Goal: Use online tool/utility: Utilize a website feature to perform a specific function

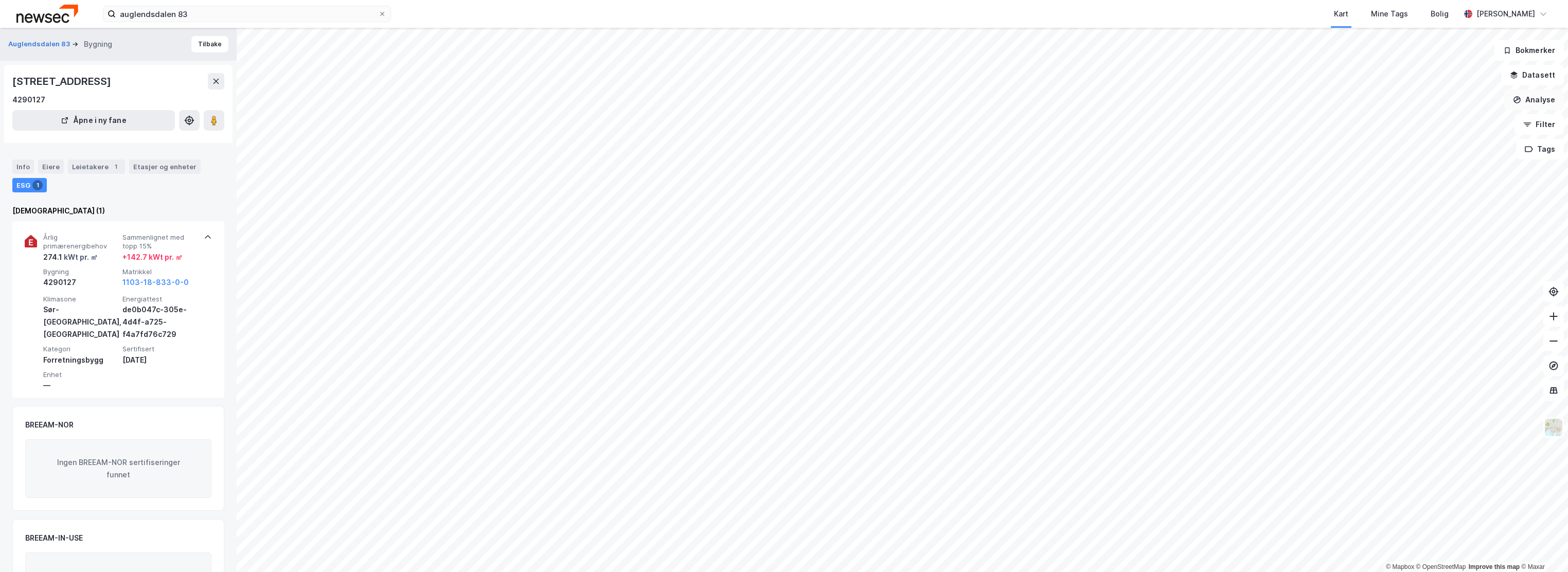
click at [1540, 103] on button "Analyse" at bounding box center [1534, 99] width 60 height 20
click at [1401, 158] on div "Se demografi" at bounding box center [1438, 164] width 118 height 17
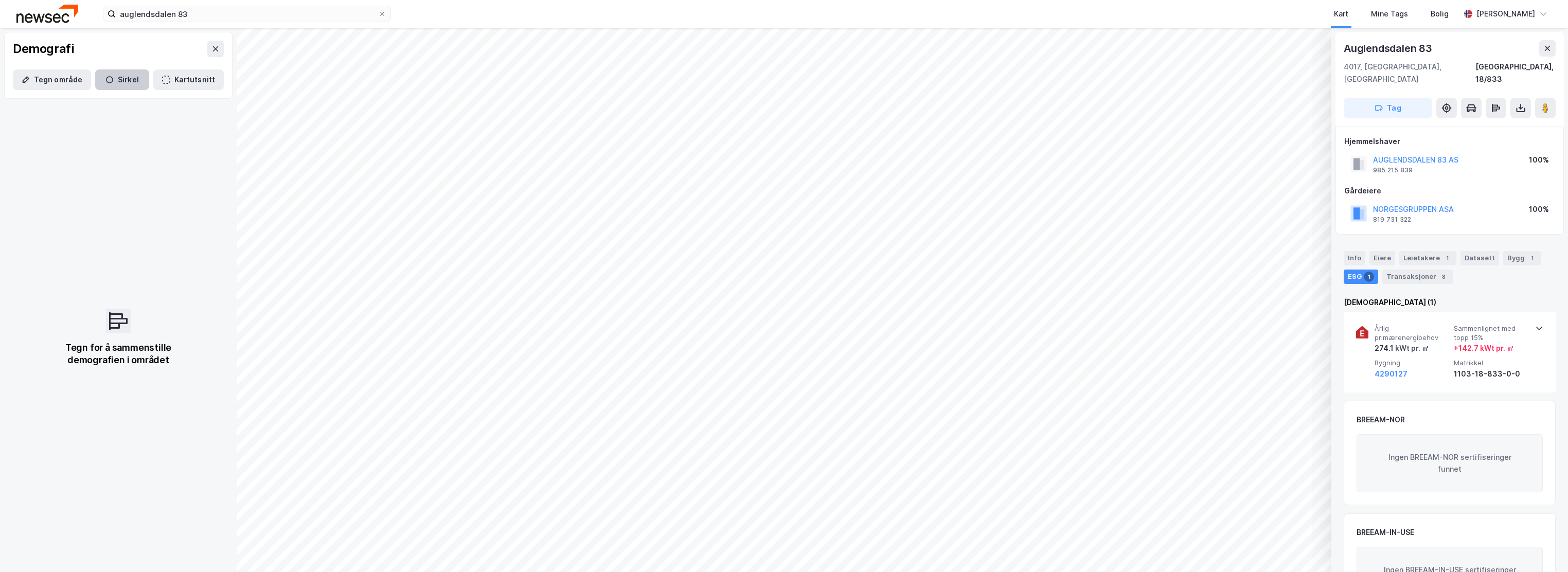
click at [121, 77] on button "Sirkel" at bounding box center [121, 80] width 54 height 20
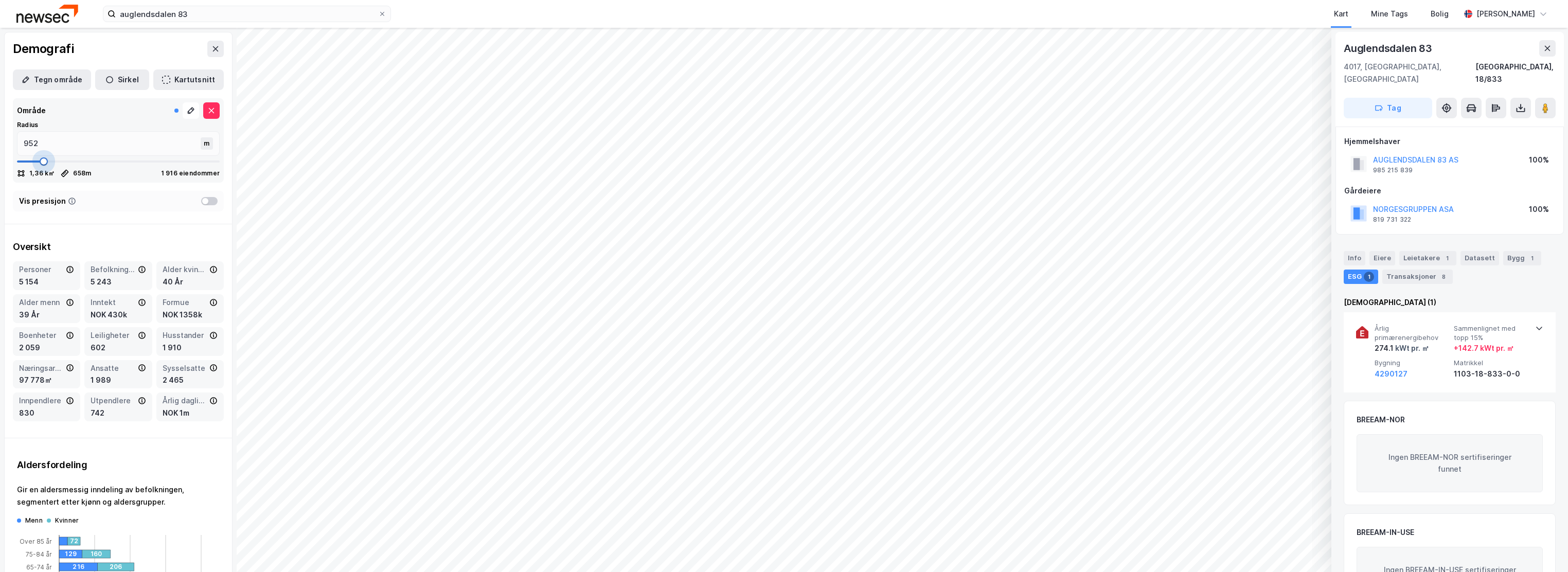
type input "658"
type input "604"
type input "524"
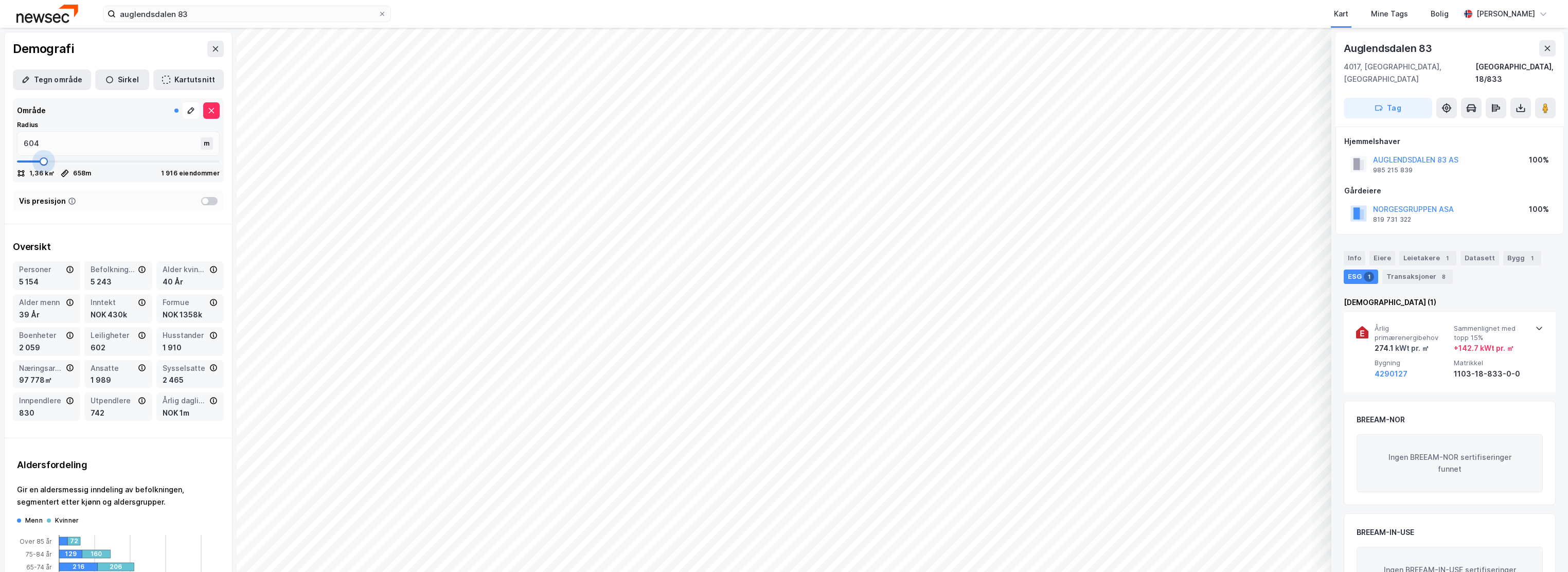
type input "524"
type input "430"
type input "417"
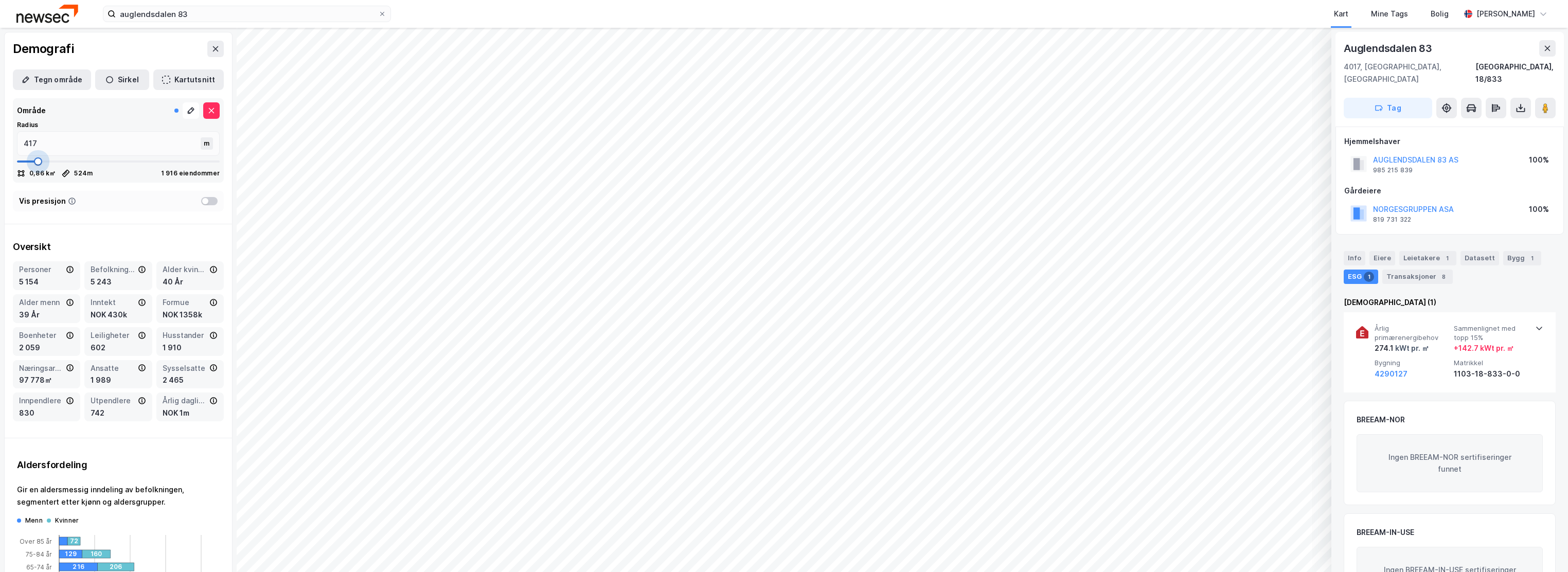
type input "364"
type input "163"
type input "123"
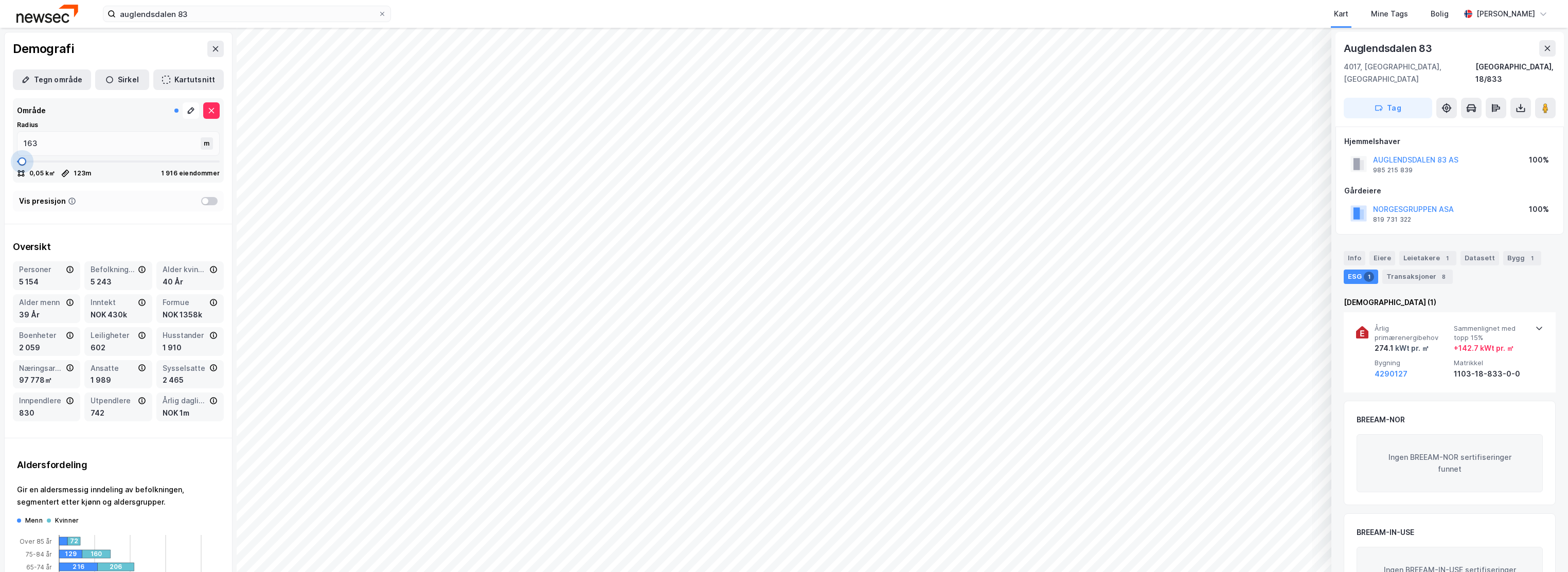
type input "123"
type input "150"
type input "176"
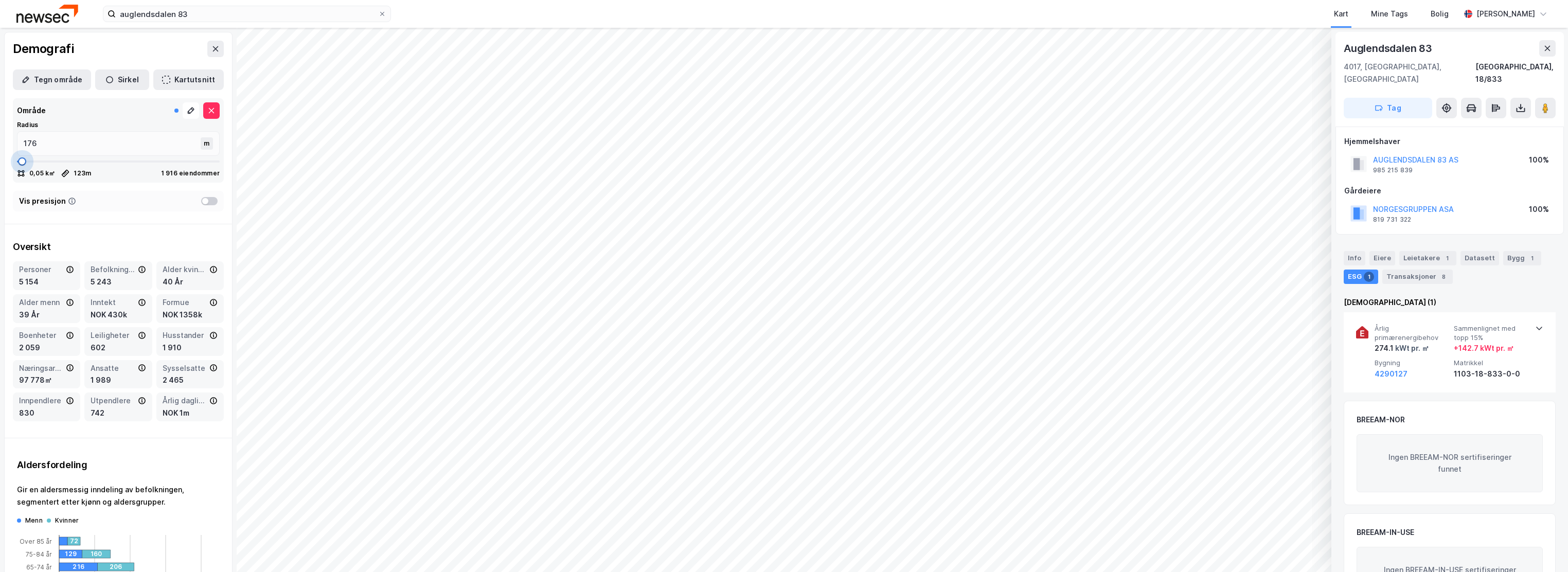
type input "230"
type input "243"
type input "257"
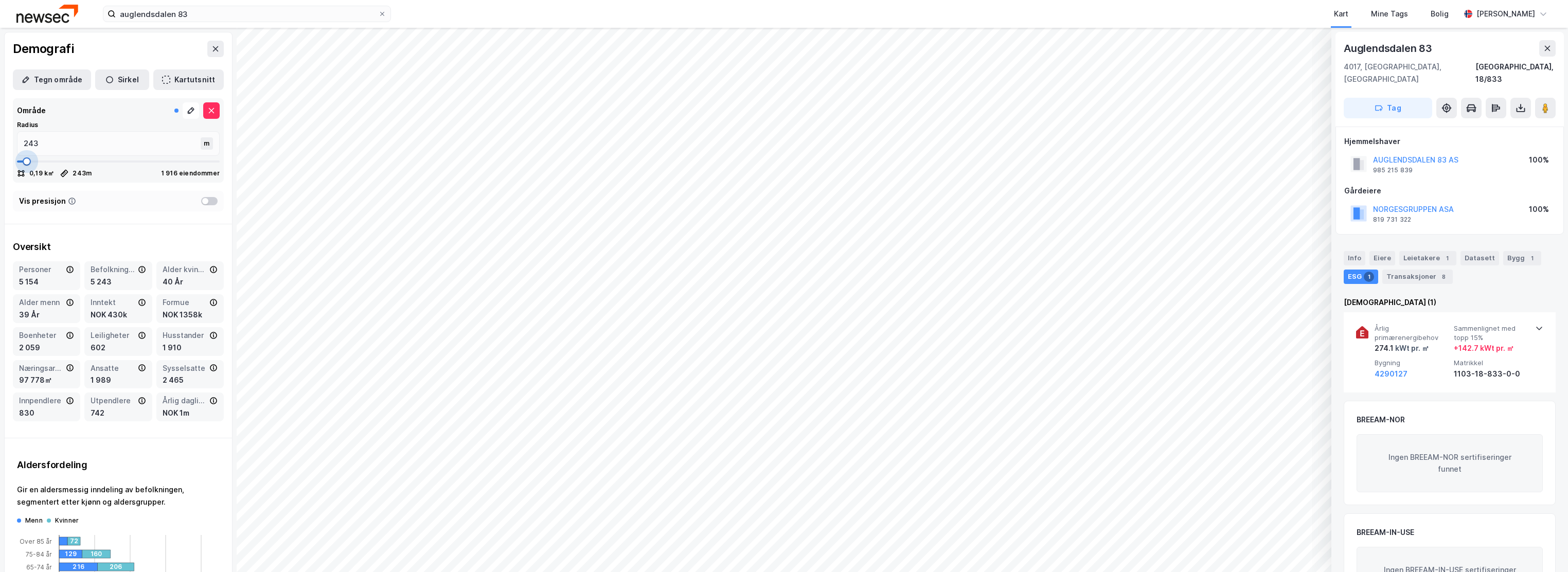
type input "257"
type input "270"
type input "283"
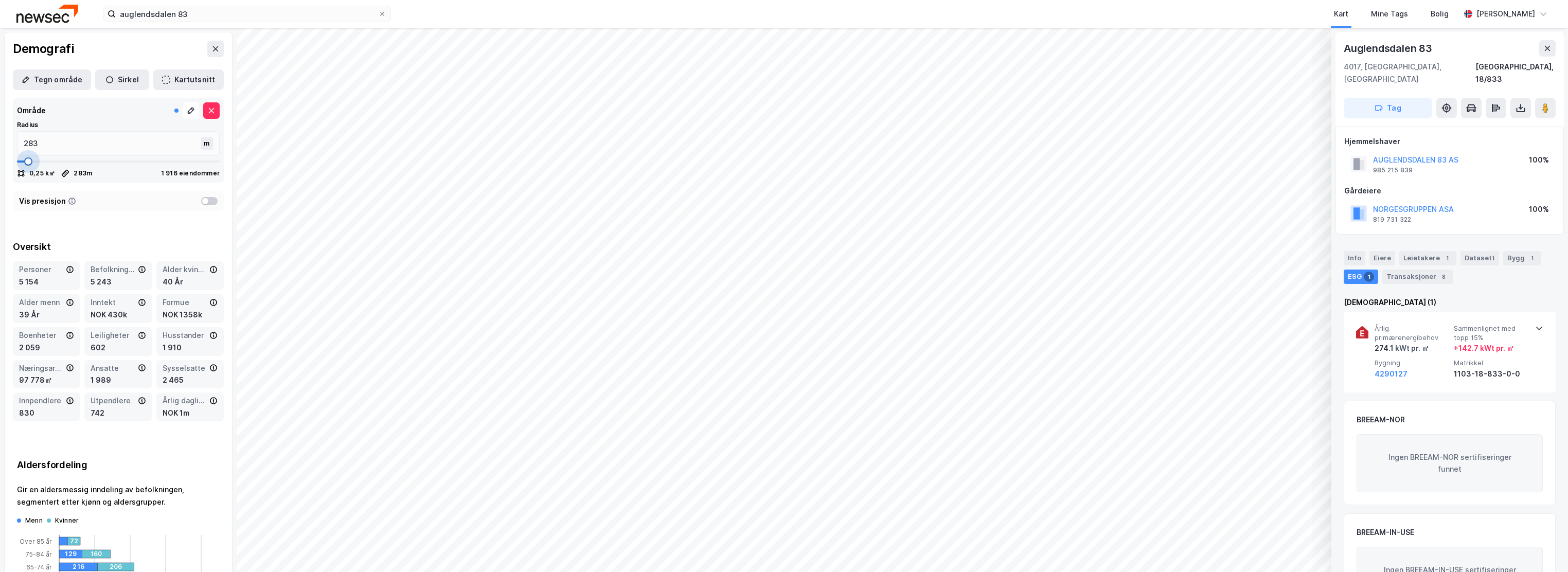
type input "297"
type input "310"
type input "323"
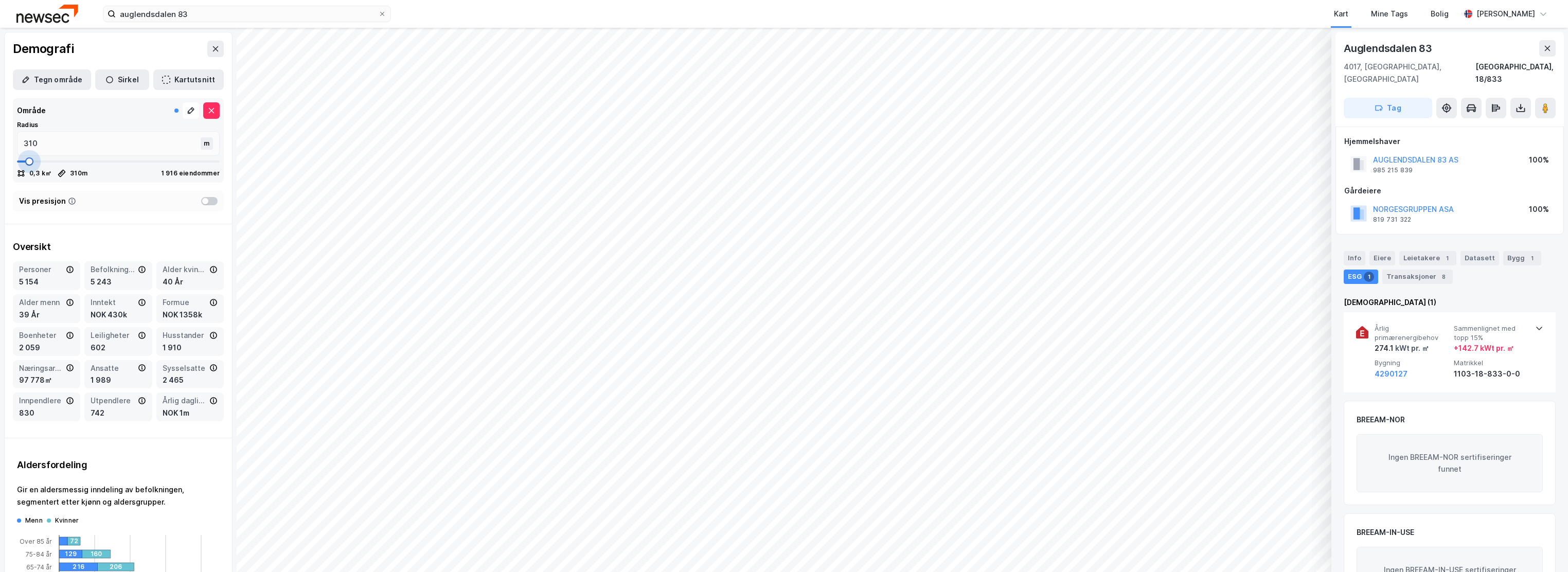
type input "323"
type input "337"
type input "350"
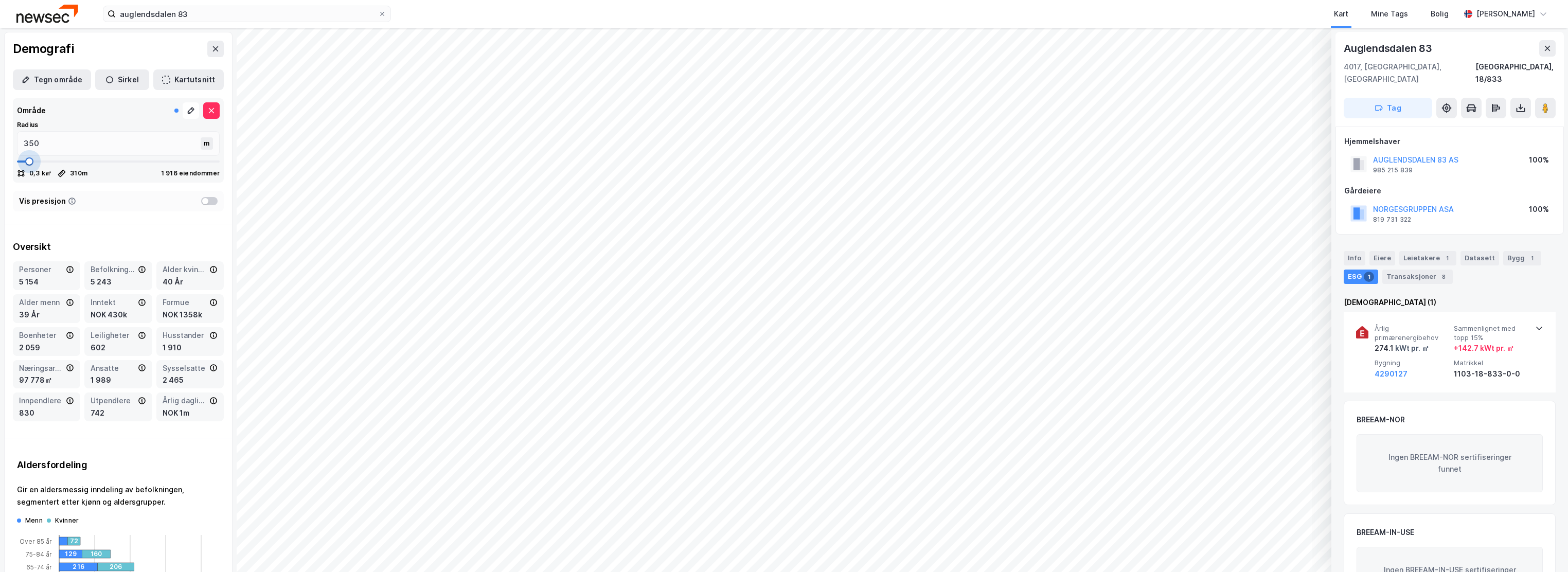
type input "364"
type input "377"
type input "390"
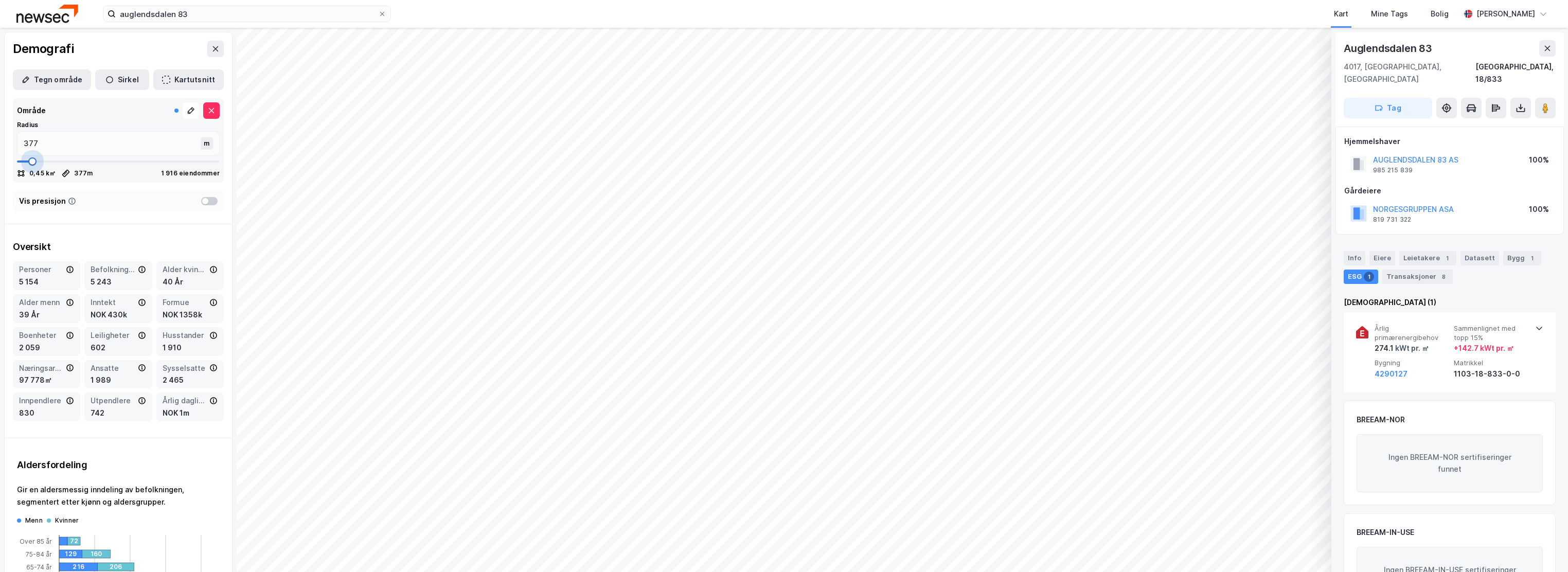
type input "390"
type input "417"
type input "444"
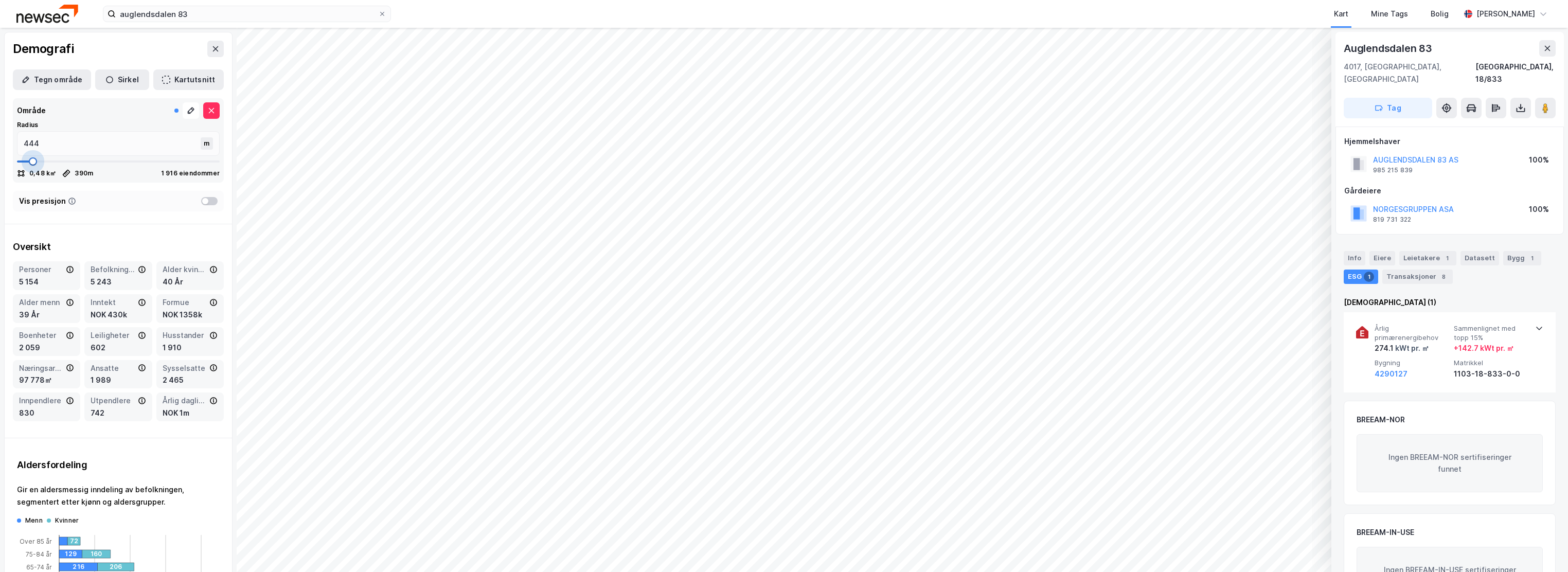
type input "457"
type input "471"
type input "484"
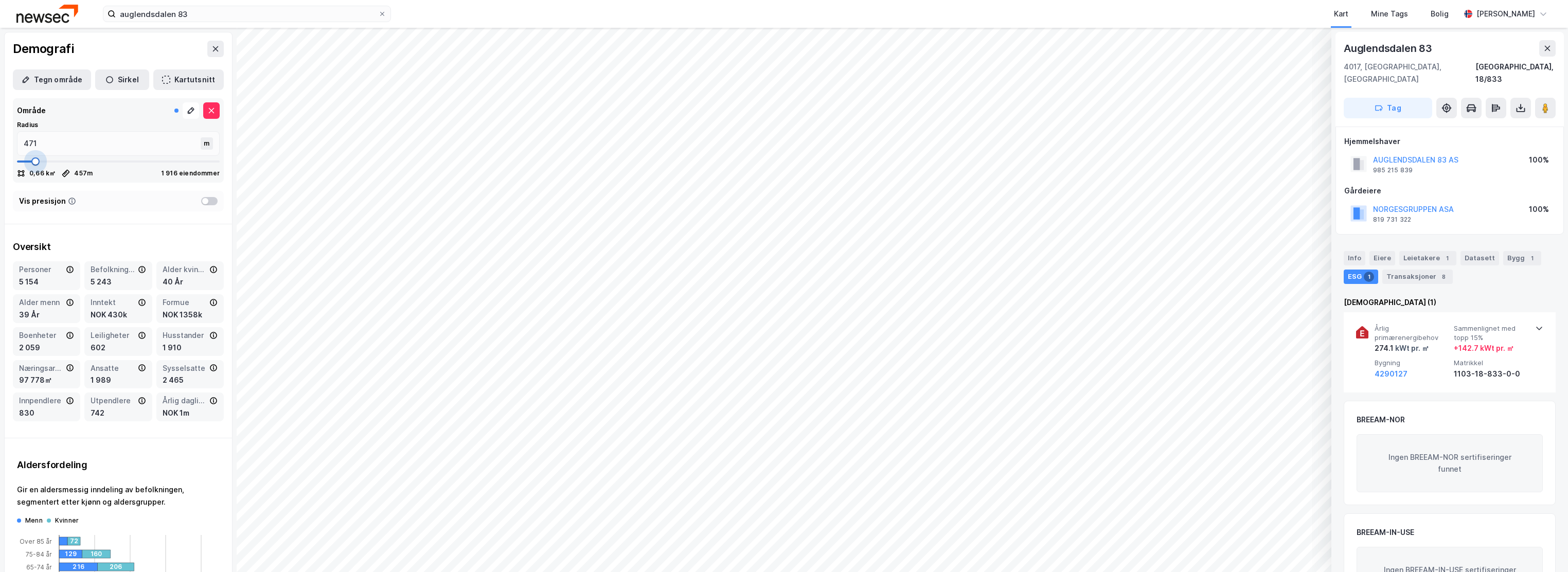
type input "484"
type input "524"
type input "551"
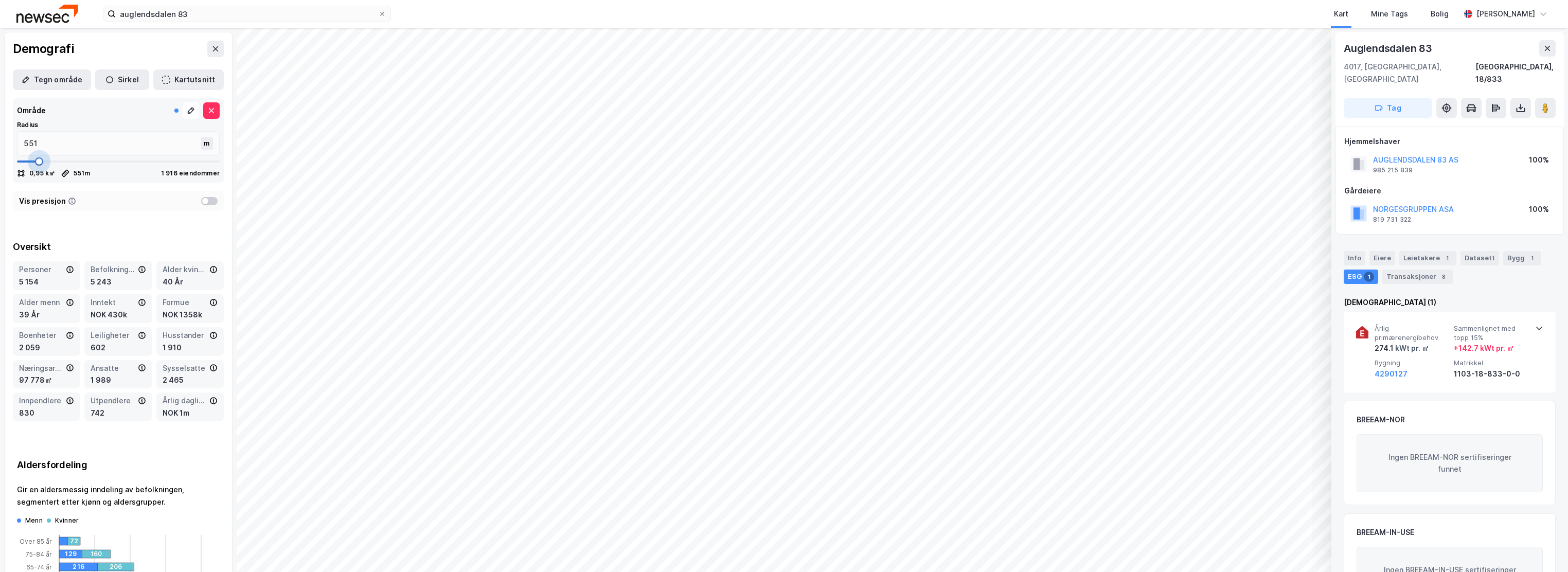
type input "537"
type input "524"
type input "511"
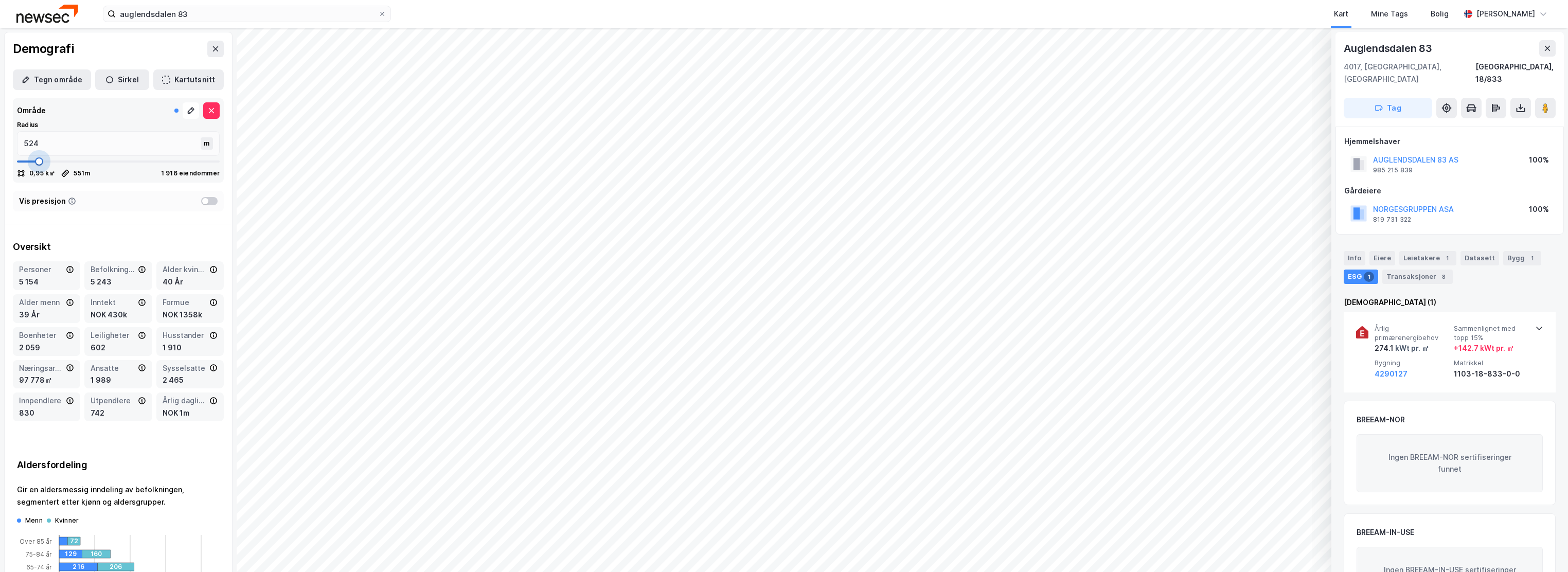
type input "511"
type input "484"
type input "497"
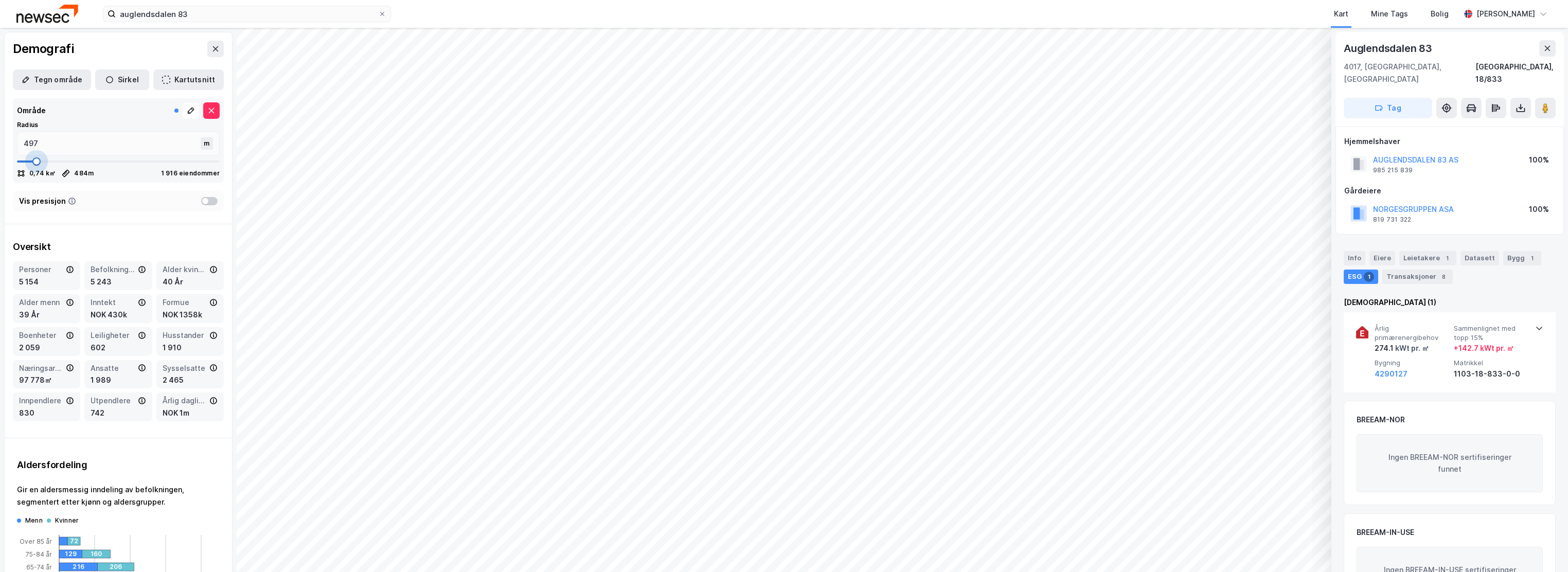
type input "511"
drag, startPoint x: 54, startPoint y: 165, endPoint x: 36, endPoint y: 165, distance: 18.0
click at [36, 165] on span at bounding box center [37, 162] width 8 height 8
type input "618"
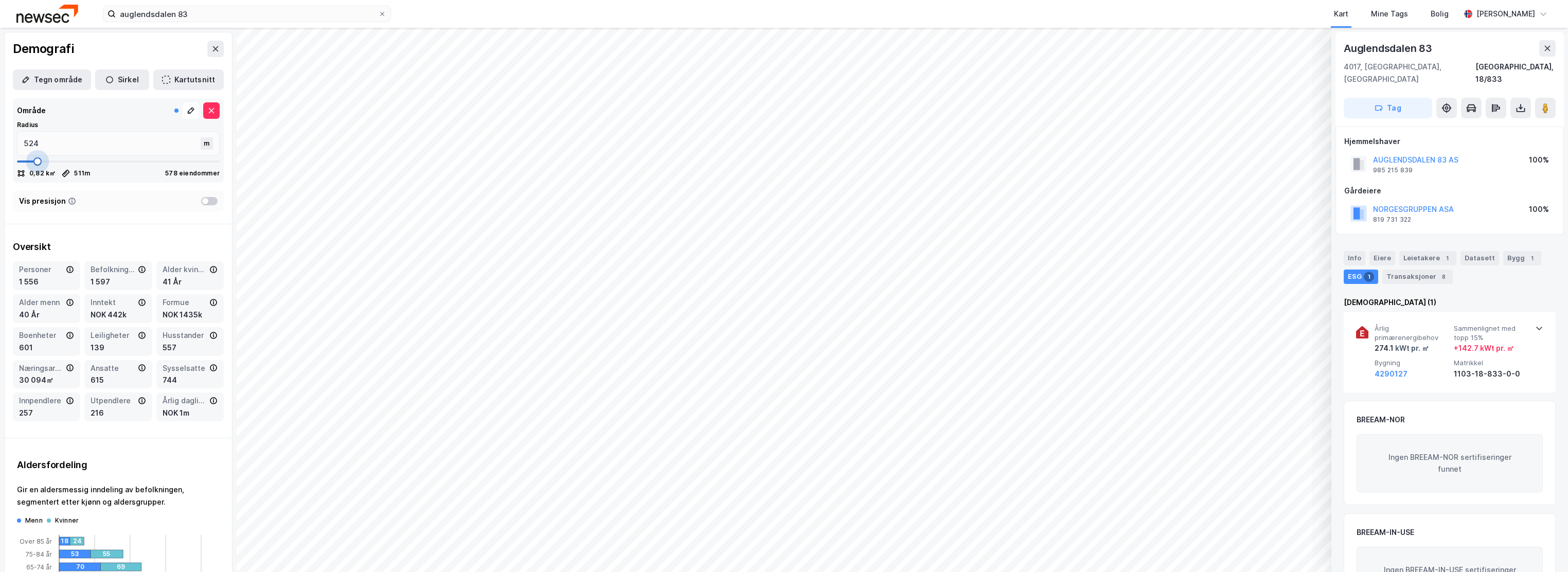
type input "618"
type input "631"
type input "644"
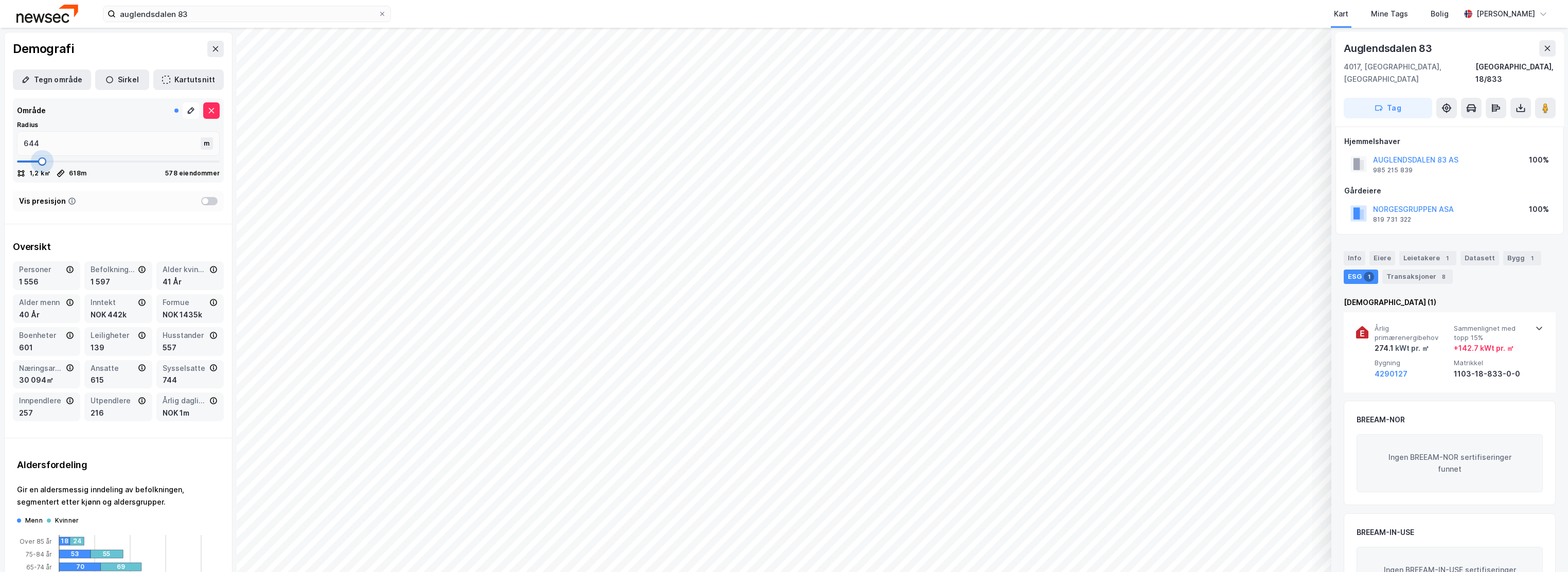
type input "698"
type input "725"
type input "738"
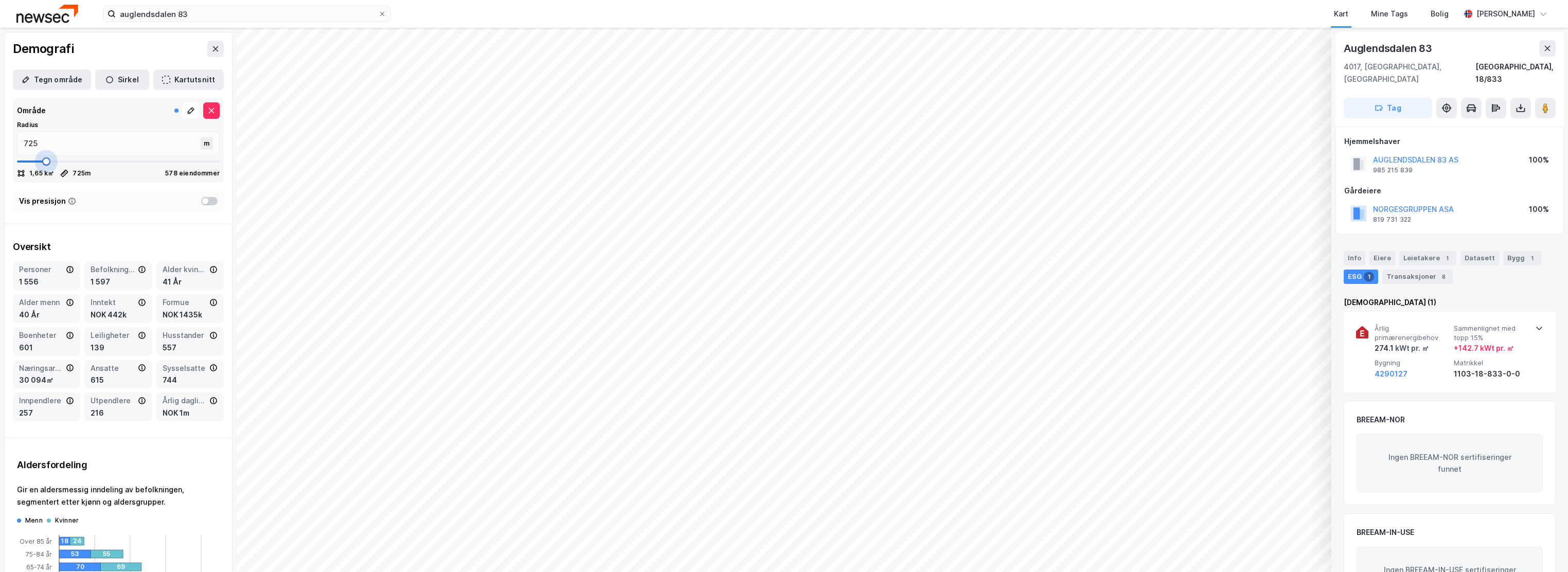
type input "738"
type input "751"
type input "765"
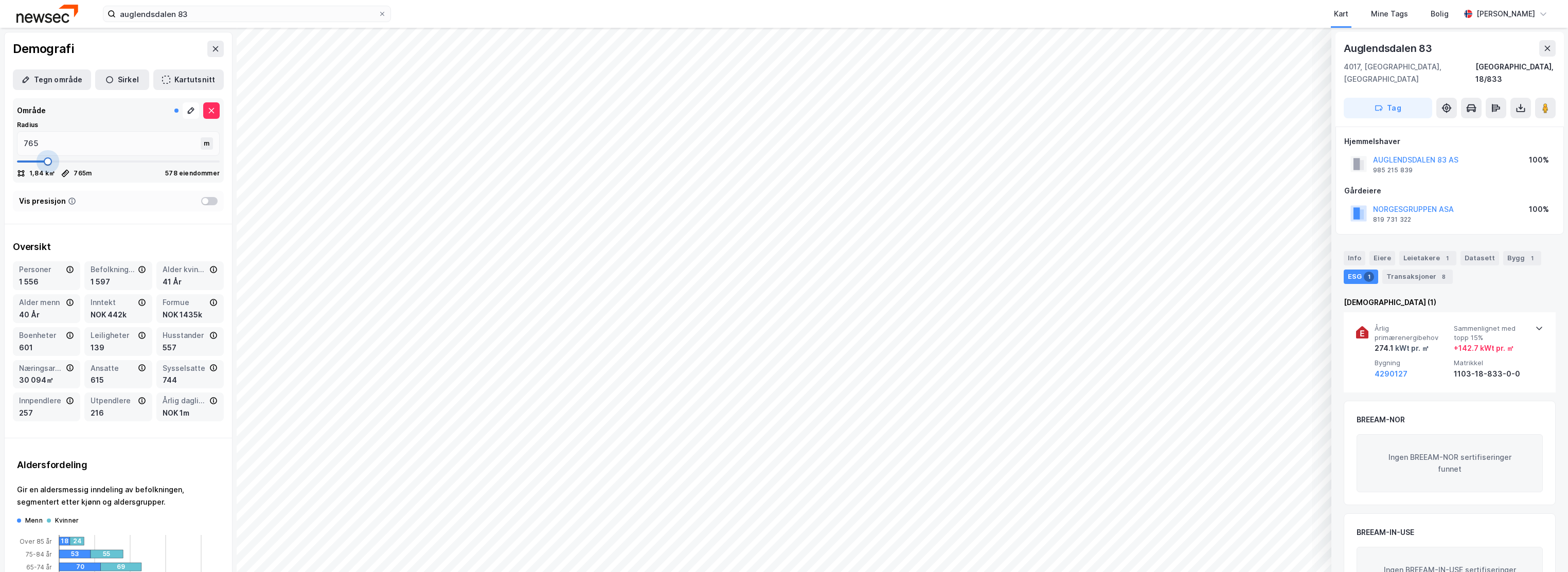
type input "778"
type input "792"
type input "805"
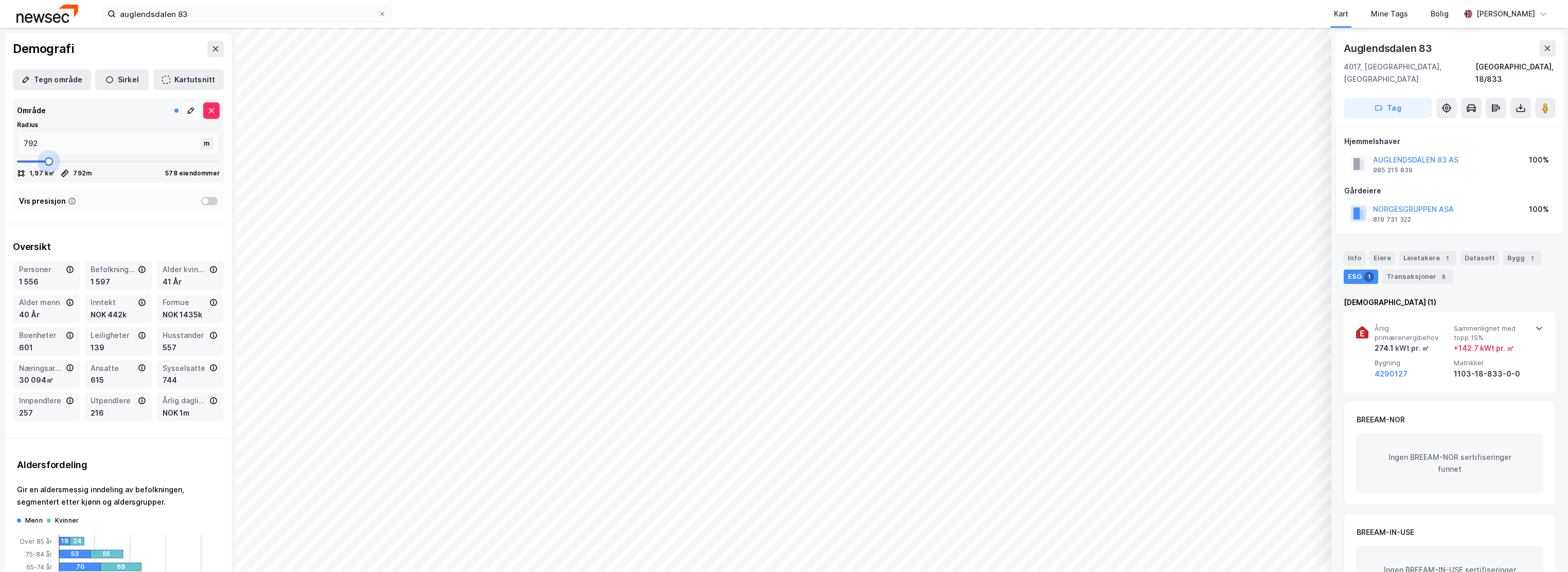
type input "805"
type input "818"
type input "832"
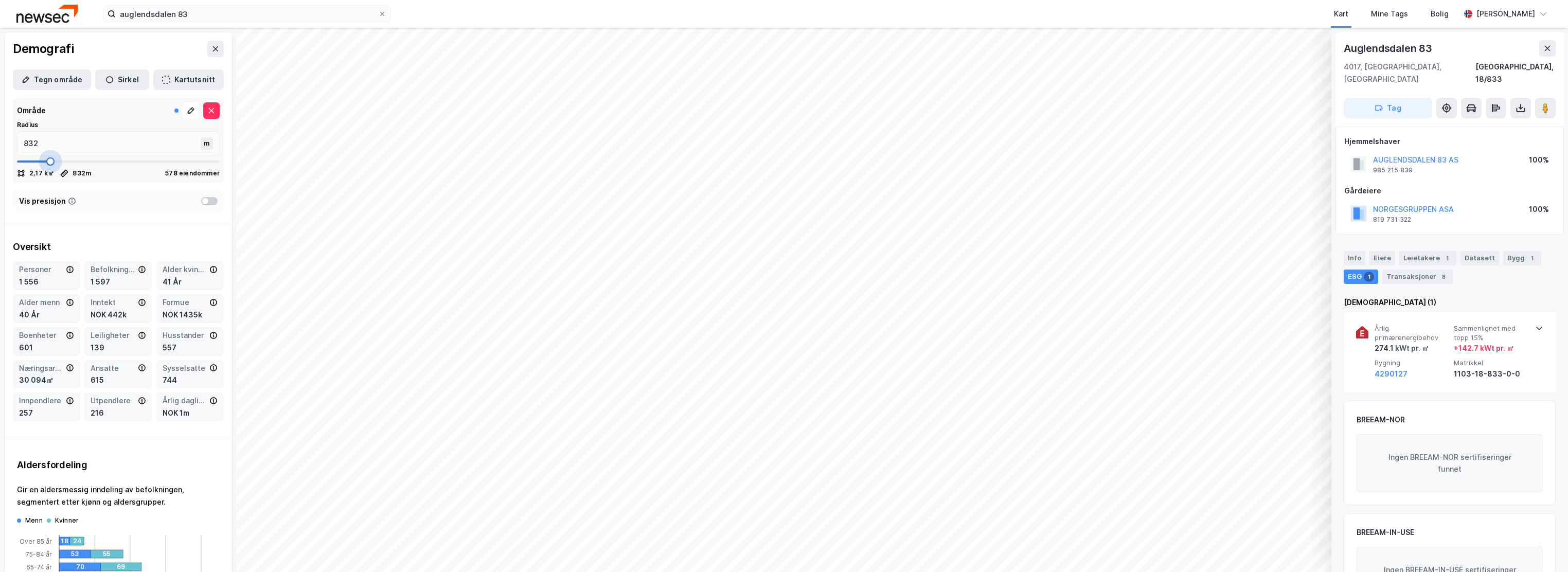
type input "845"
type input "858"
type input "872"
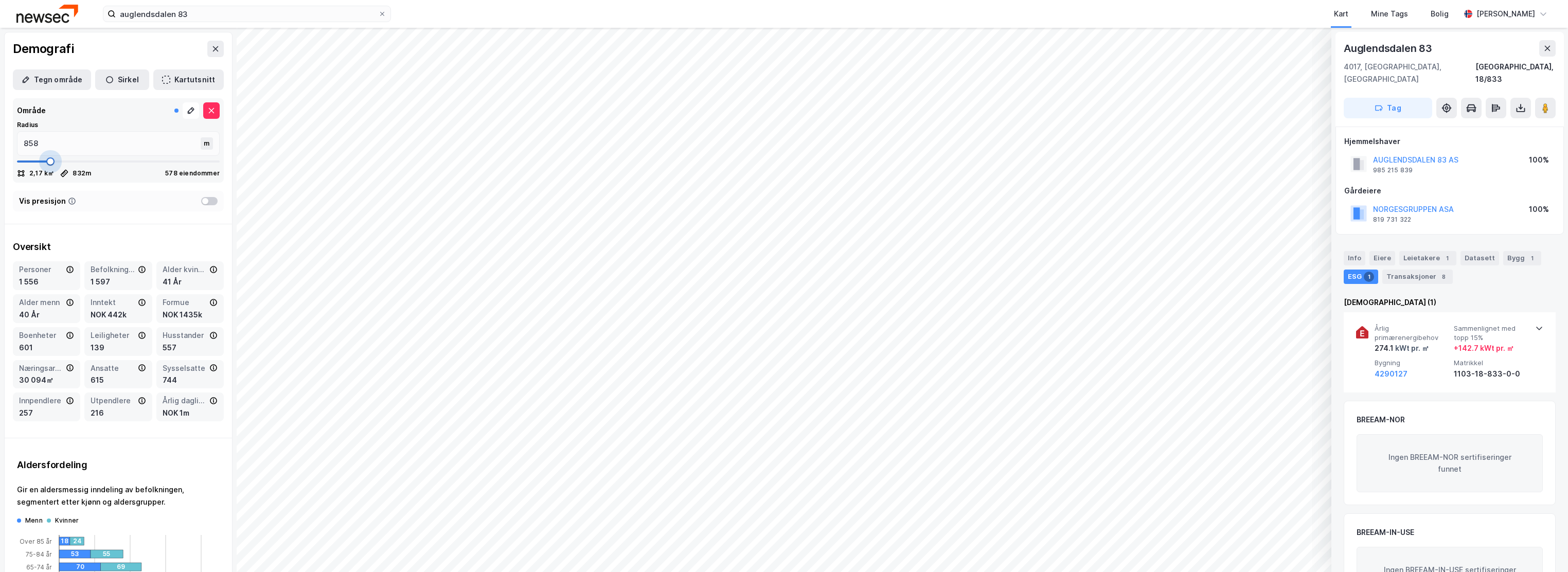
type input "872"
type input "885"
type input "899"
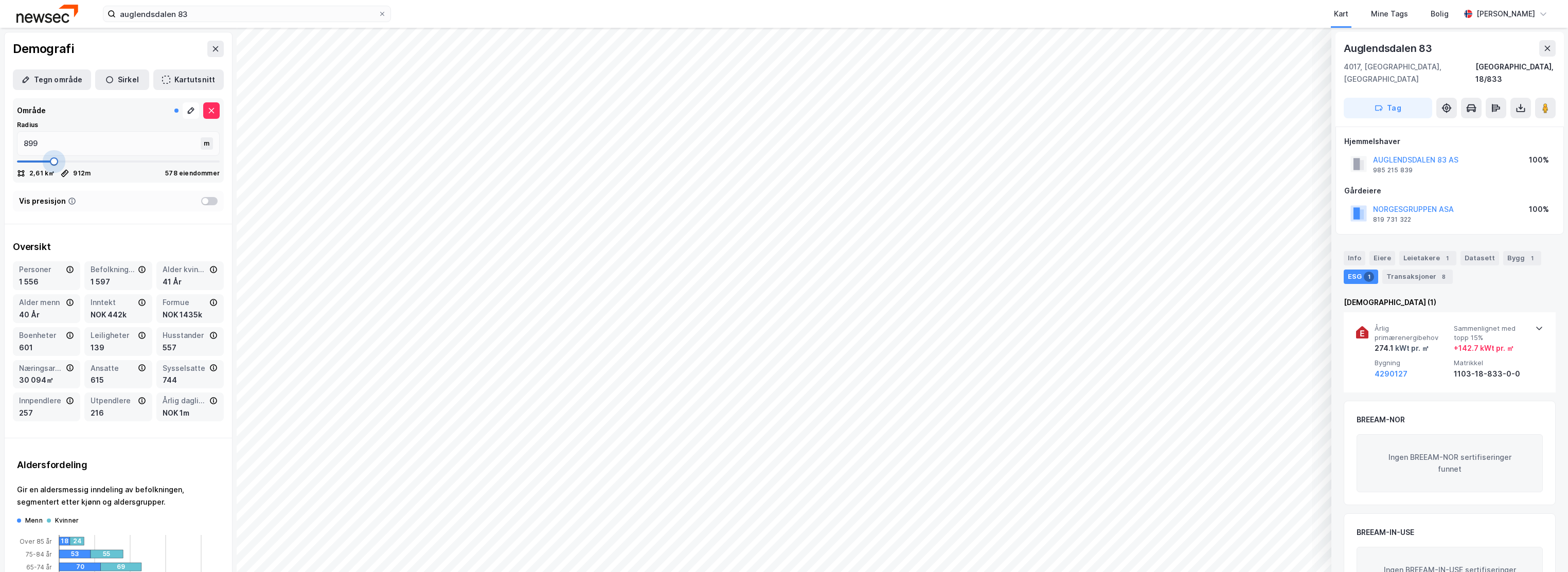
type input "912"
type input "925"
type input "939"
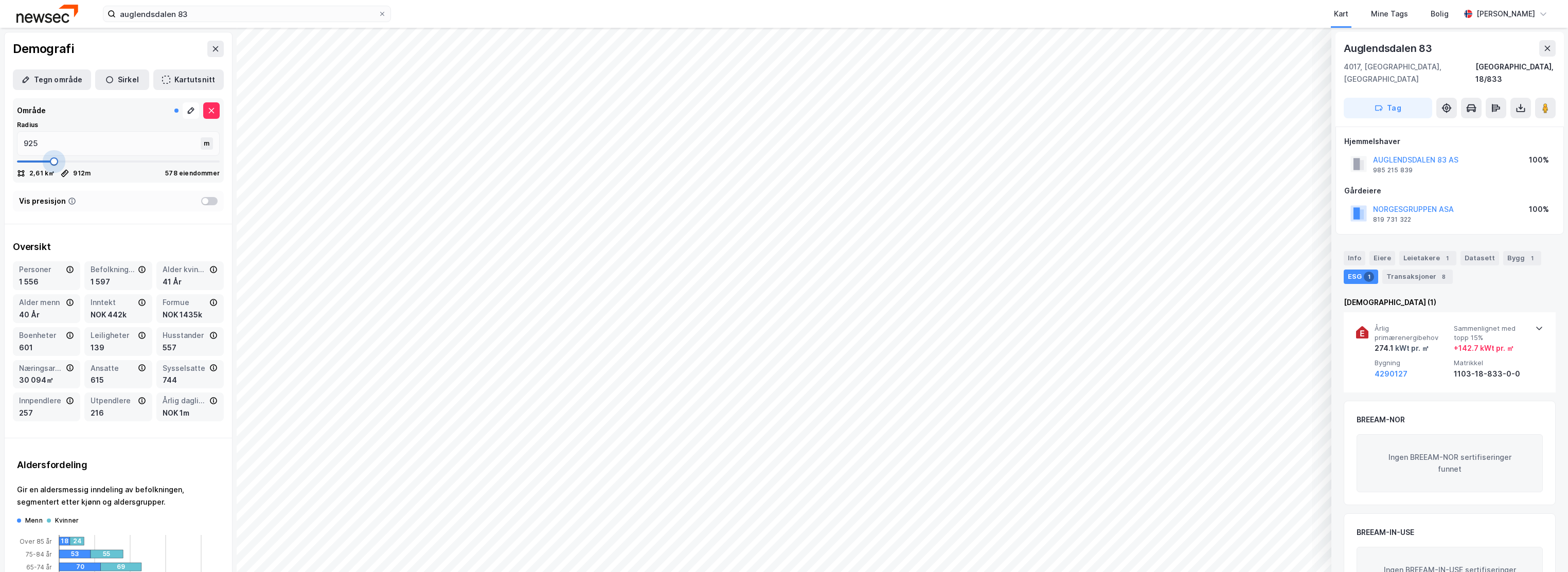
type input "939"
type input "952"
type input "965"
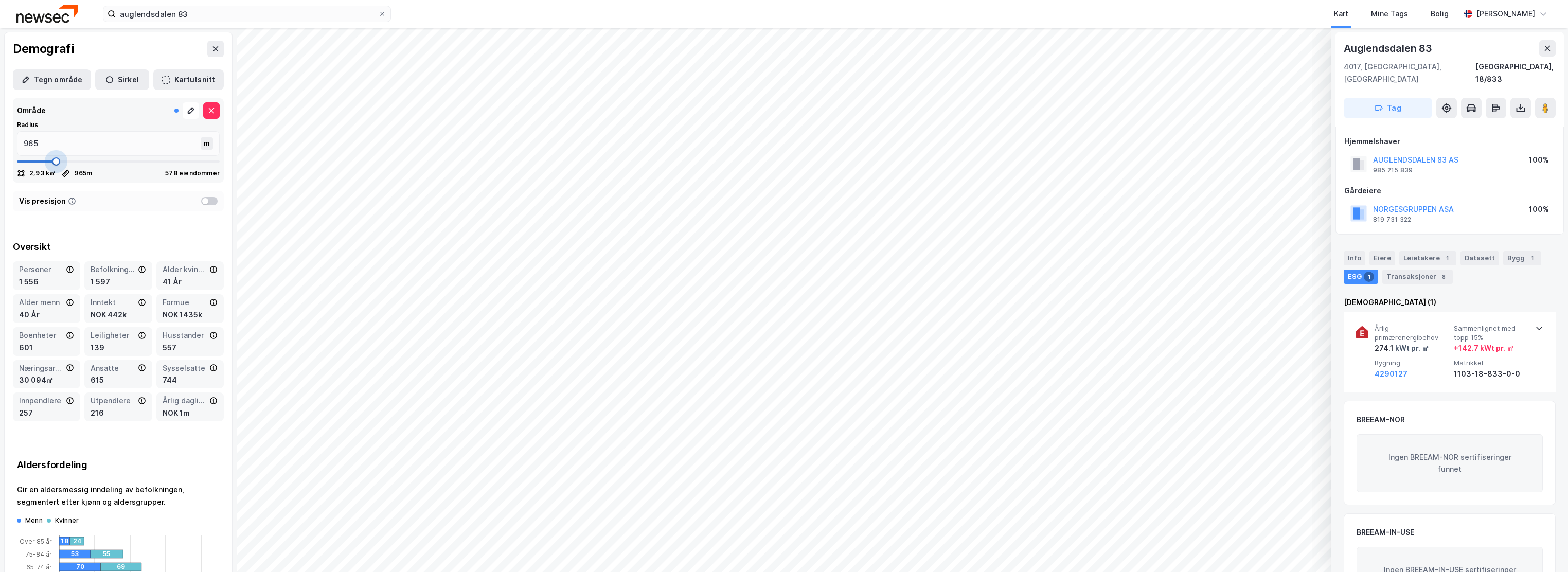
type input "979"
type input "992"
type input "1006"
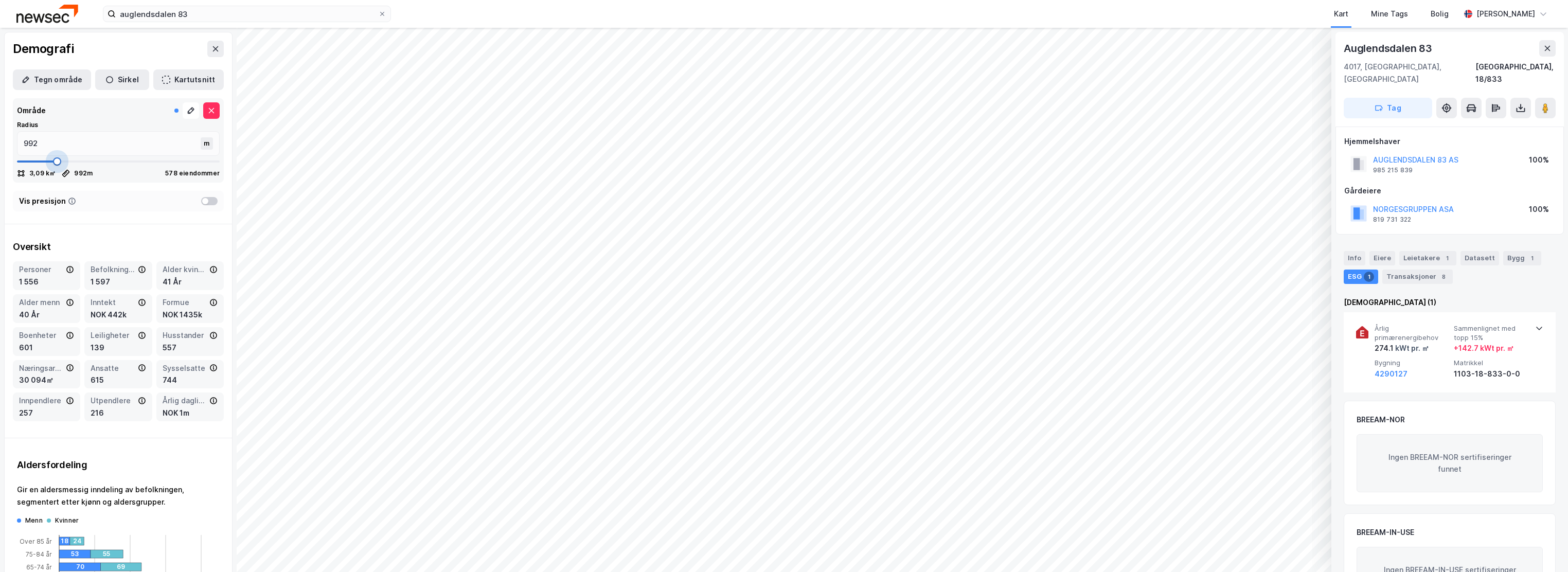
type input "1006"
type input "992"
type input "965"
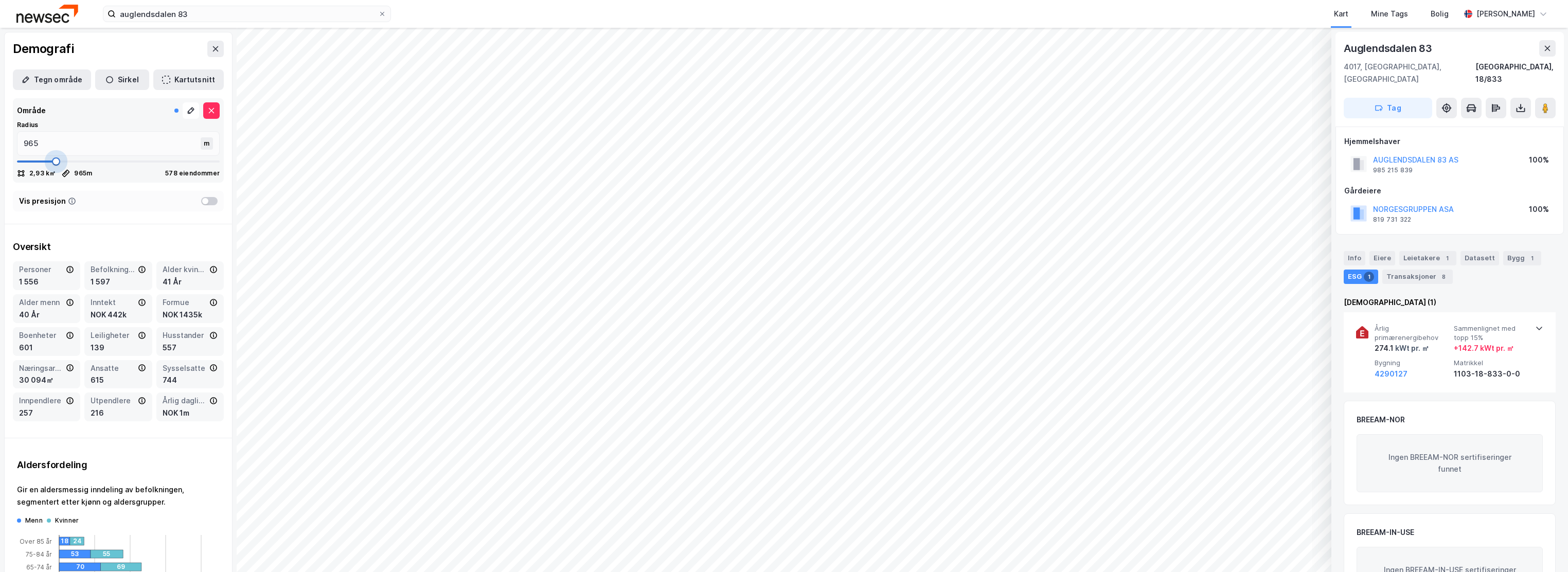
type input "979"
type input "992"
drag, startPoint x: 36, startPoint y: 165, endPoint x: 55, endPoint y: 165, distance: 19.0
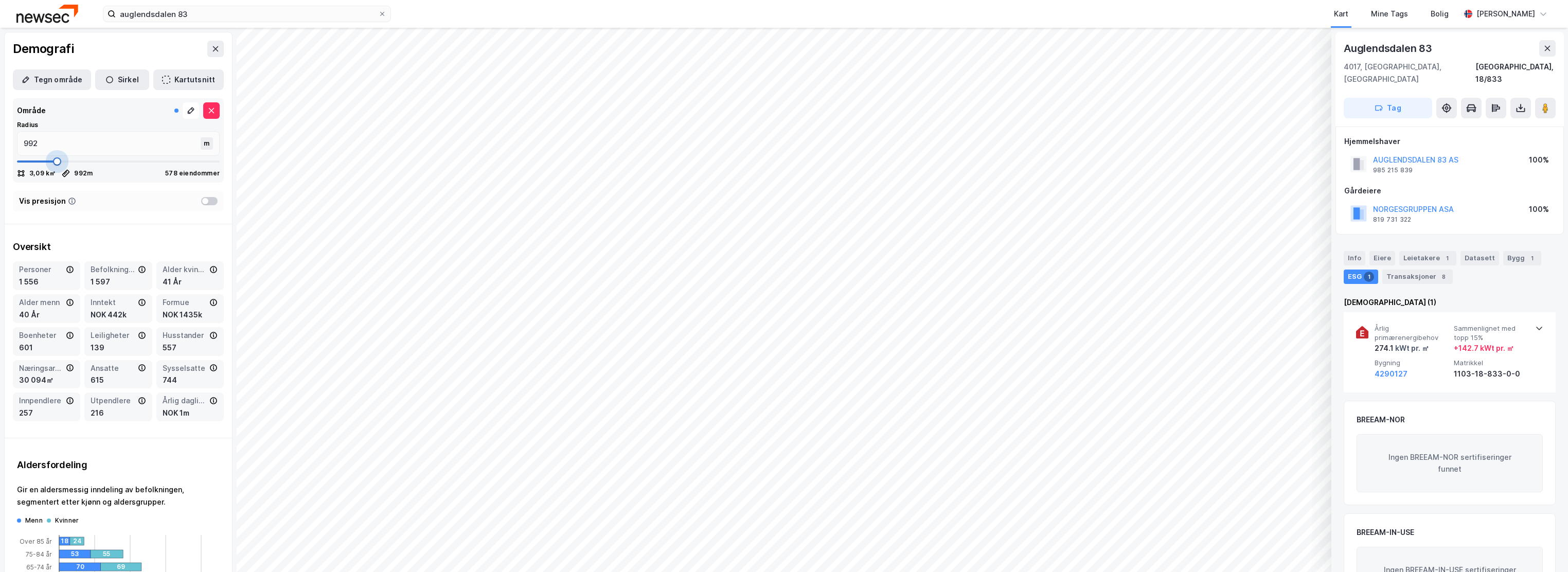
click at [55, 165] on span at bounding box center [57, 162] width 8 height 8
click at [41, 145] on input "992" at bounding box center [110, 143] width 185 height 24
click at [46, 142] on input "992" at bounding box center [110, 143] width 185 height 24
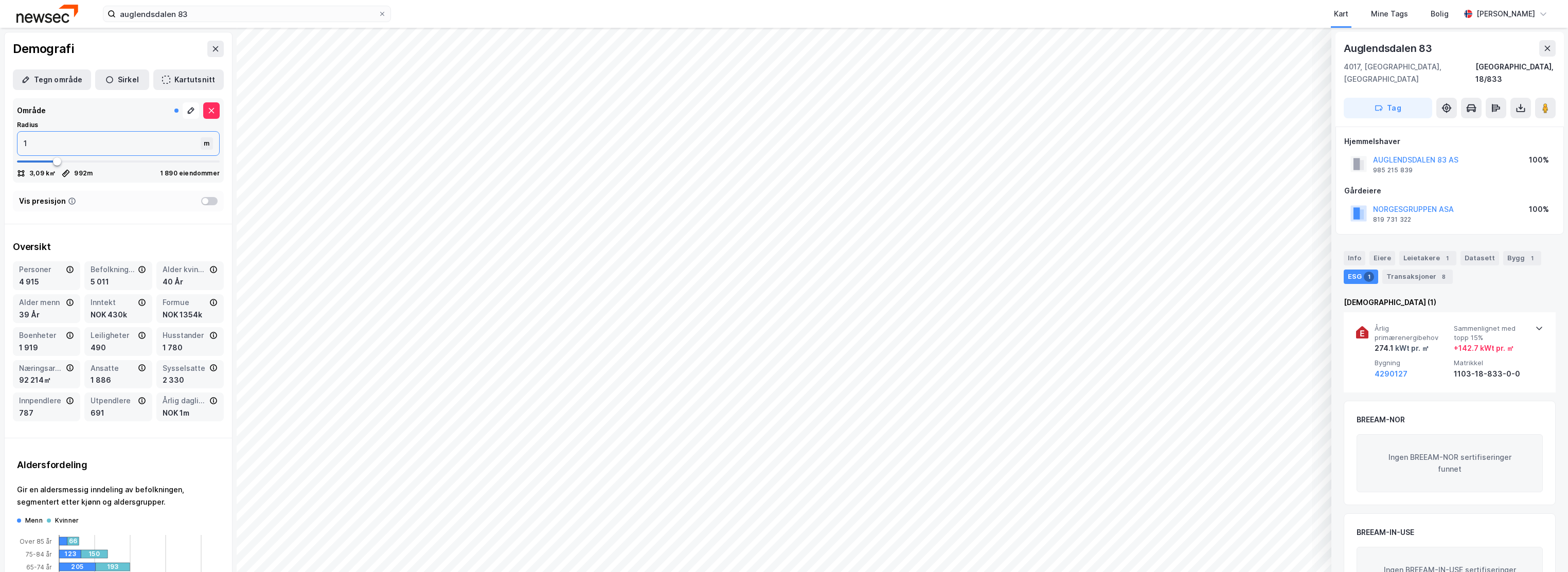
type input "10"
type input "100"
type input "1000"
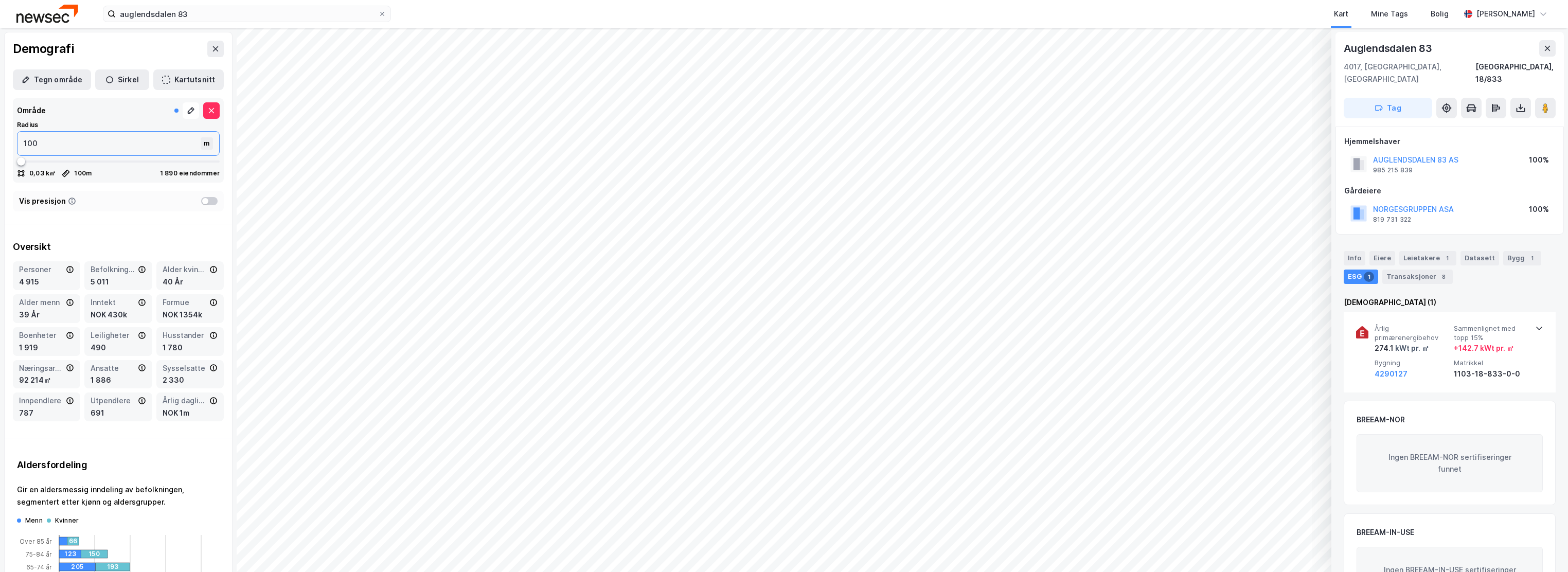
type input "1000"
